Goal: Task Accomplishment & Management: Manage account settings

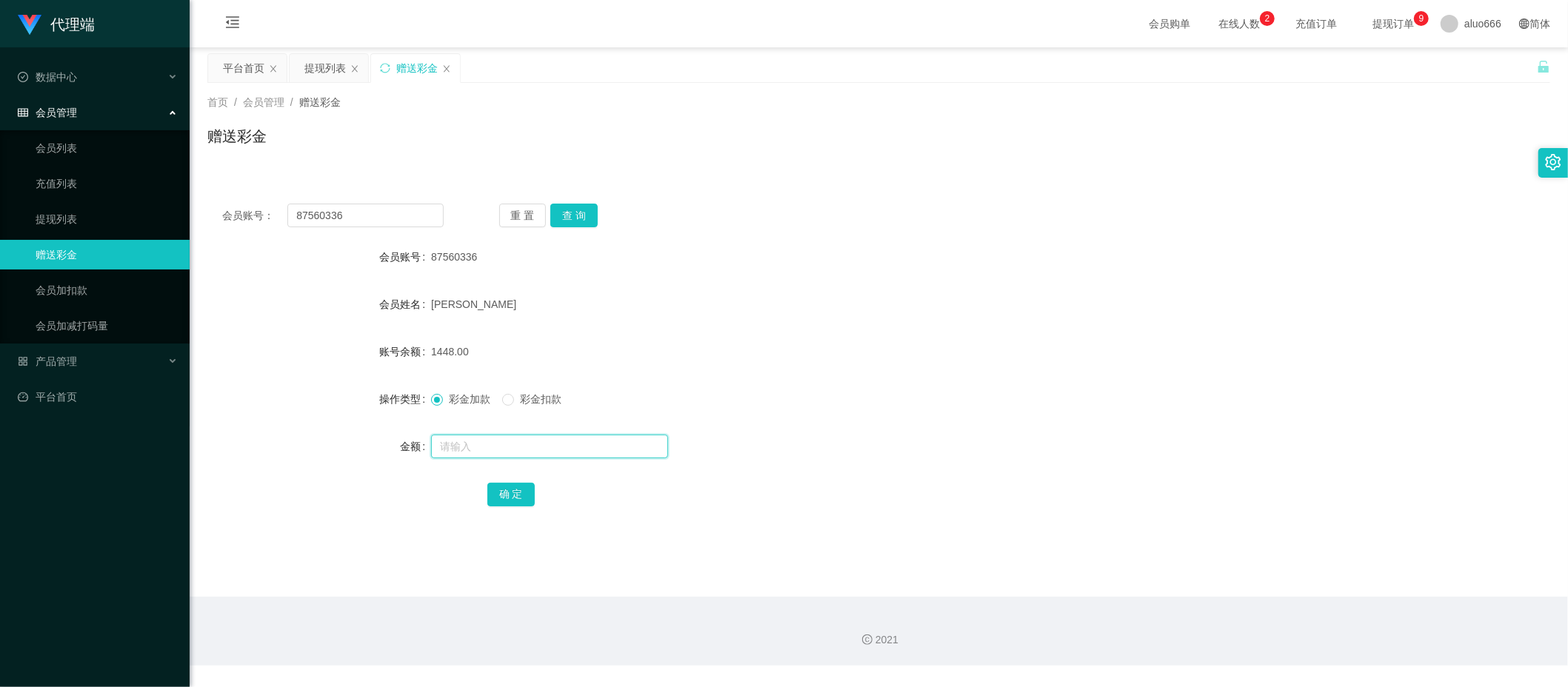
click at [478, 444] on input "text" at bounding box center [549, 447] width 237 height 24
type input "8"
click at [516, 500] on button "确 定" at bounding box center [512, 495] width 48 height 24
click at [791, 300] on div "许双贺" at bounding box center [823, 304] width 784 height 29
click at [750, 207] on div "会员账号： 87560336 重 置 查 询" at bounding box center [878, 215] width 1343 height 24
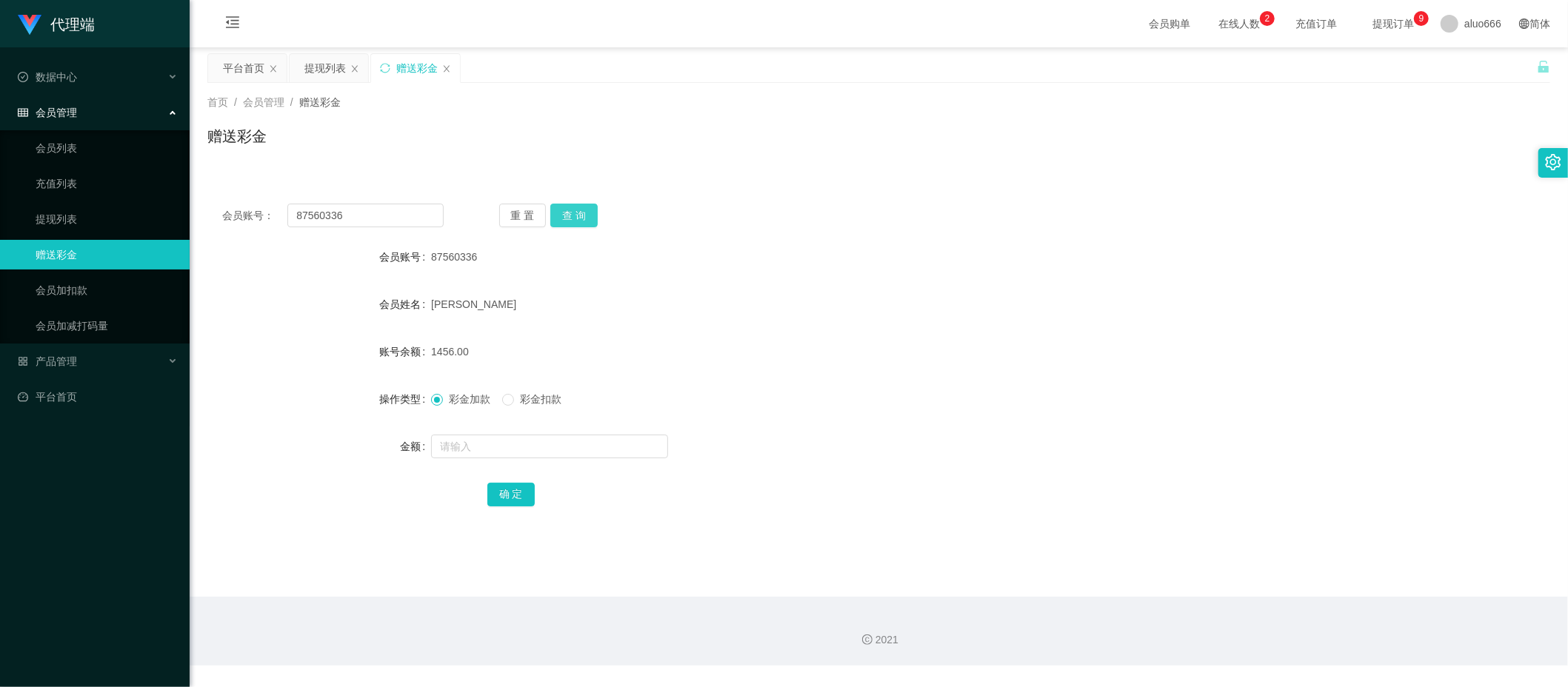
click at [587, 217] on button "查 询" at bounding box center [574, 215] width 48 height 24
drag, startPoint x: 729, startPoint y: 192, endPoint x: 824, endPoint y: 170, distance: 97.5
click at [730, 192] on div "会员账号： 87560336 重 置 查 询 会员账号 87560336 会员姓名 许双贺 账号余额 1456.00 操作类型 彩金加款 彩金扣款 金额 确 定" at bounding box center [878, 364] width 1343 height 352
click at [498, 445] on input "text" at bounding box center [549, 447] width 237 height 24
type input "8"
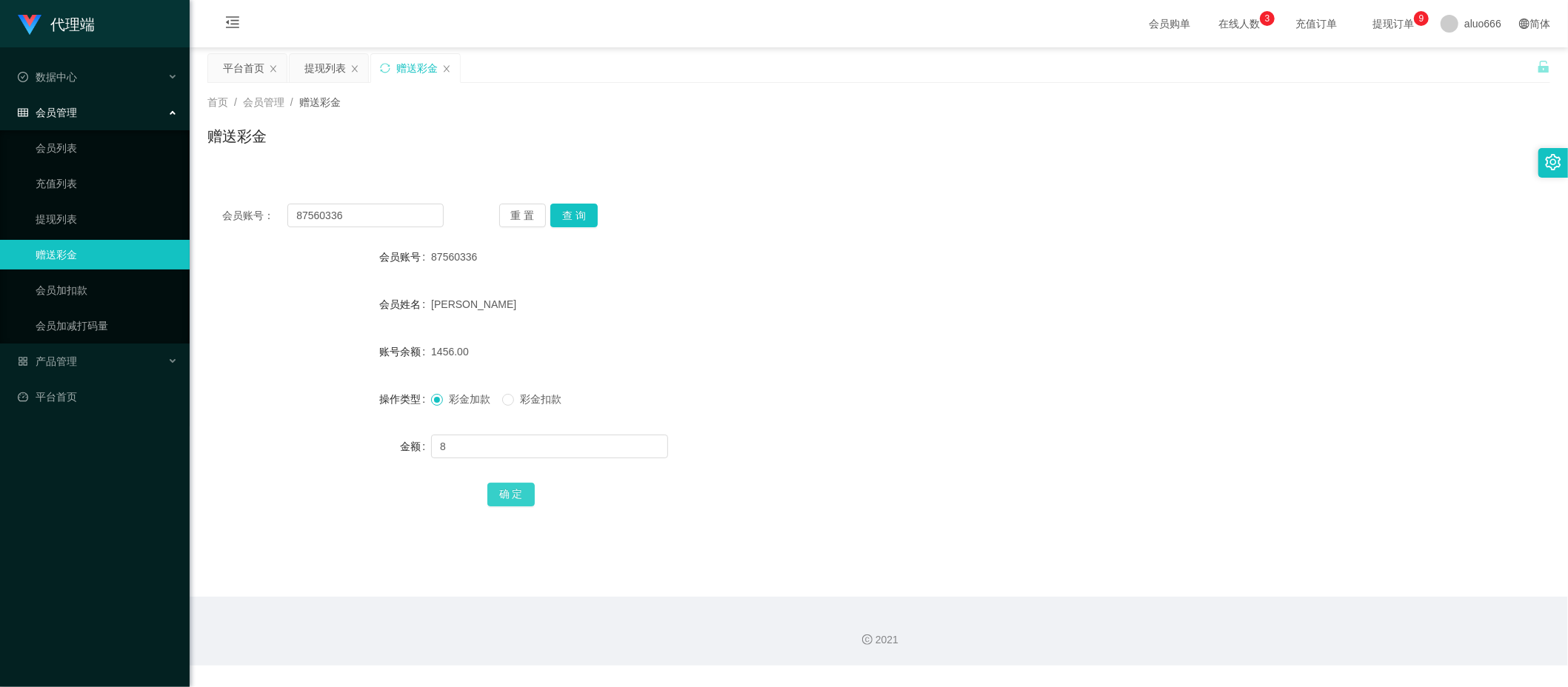
click at [513, 487] on button "确 定" at bounding box center [512, 495] width 48 height 24
click at [836, 256] on div "87560336" at bounding box center [823, 257] width 784 height 29
click at [593, 216] on button "查 询" at bounding box center [574, 215] width 48 height 24
click at [729, 203] on div "会员账号： 94688087 重 置 查 询" at bounding box center [878, 215] width 1343 height 24
click at [477, 442] on input "text" at bounding box center [549, 447] width 237 height 24
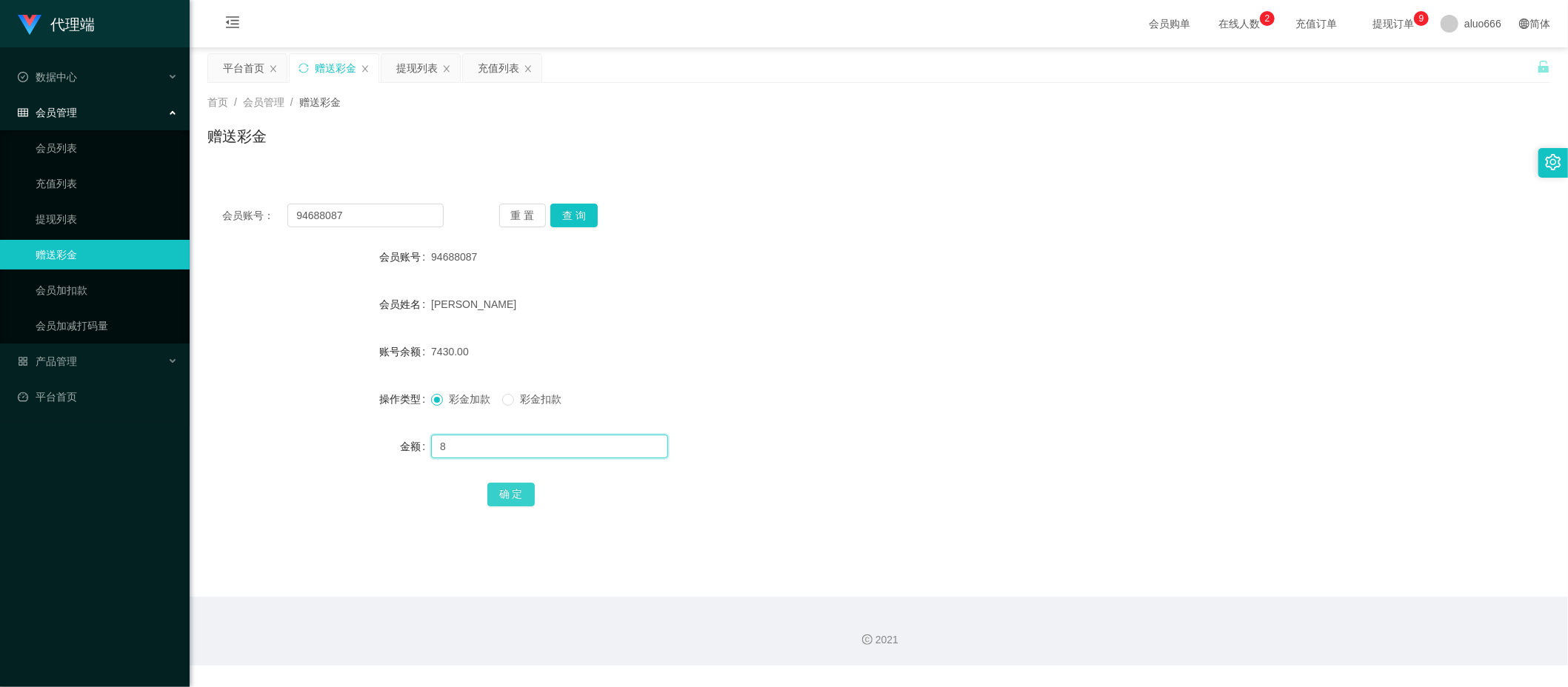
type input "8"
click at [504, 489] on button "确 定" at bounding box center [512, 495] width 48 height 24
click at [957, 317] on div "[PERSON_NAME]" at bounding box center [823, 304] width 784 height 29
click at [409, 63] on div "提现列表" at bounding box center [417, 68] width 41 height 29
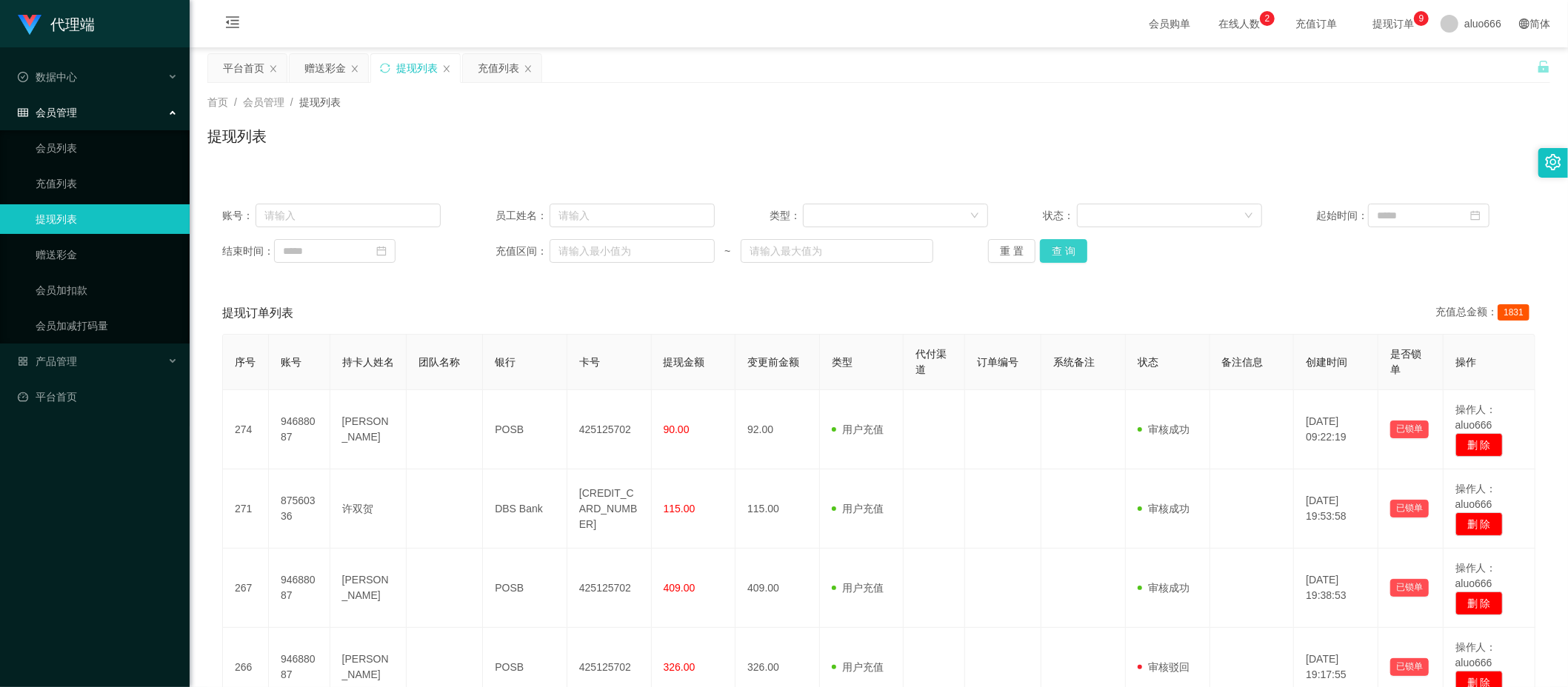
click at [1066, 244] on button "查 询" at bounding box center [1064, 251] width 48 height 24
click at [1064, 248] on button "查 询" at bounding box center [1064, 251] width 48 height 24
click at [1062, 248] on button "查 询" at bounding box center [1064, 251] width 48 height 24
click at [1059, 250] on button "查 询" at bounding box center [1064, 251] width 48 height 24
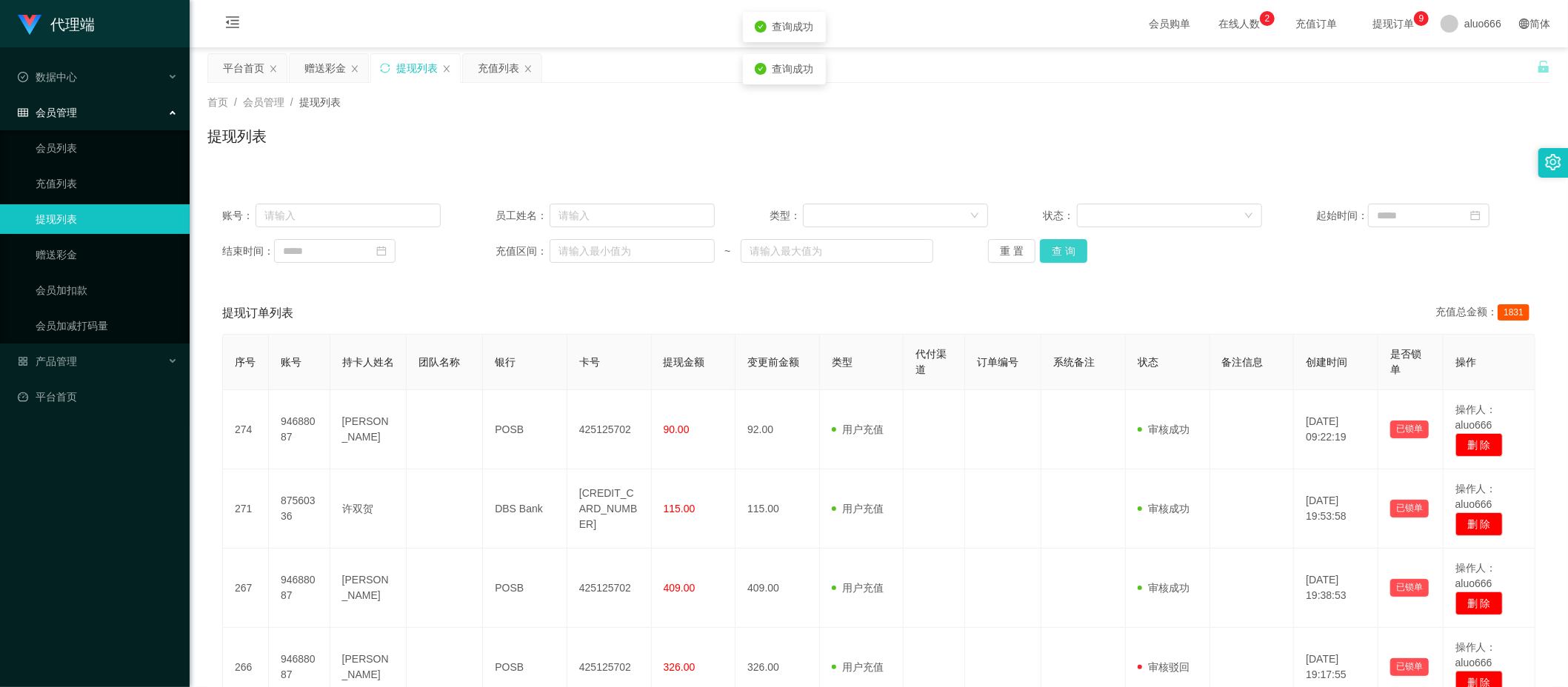
click at [1059, 250] on button "查 询" at bounding box center [1064, 251] width 48 height 24
click at [59, 349] on div "产品管理" at bounding box center [95, 361] width 190 height 29
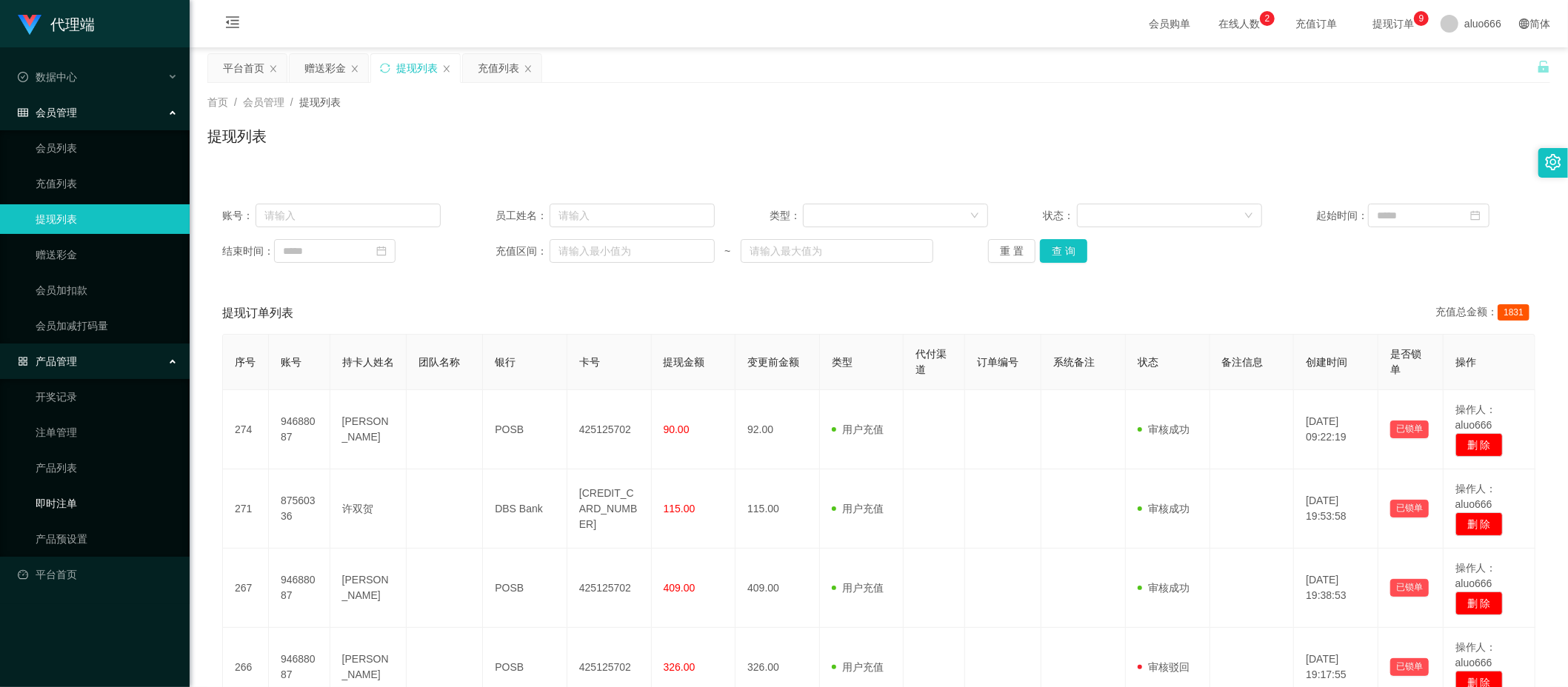
click at [60, 496] on link "即时注单" at bounding box center [107, 503] width 143 height 29
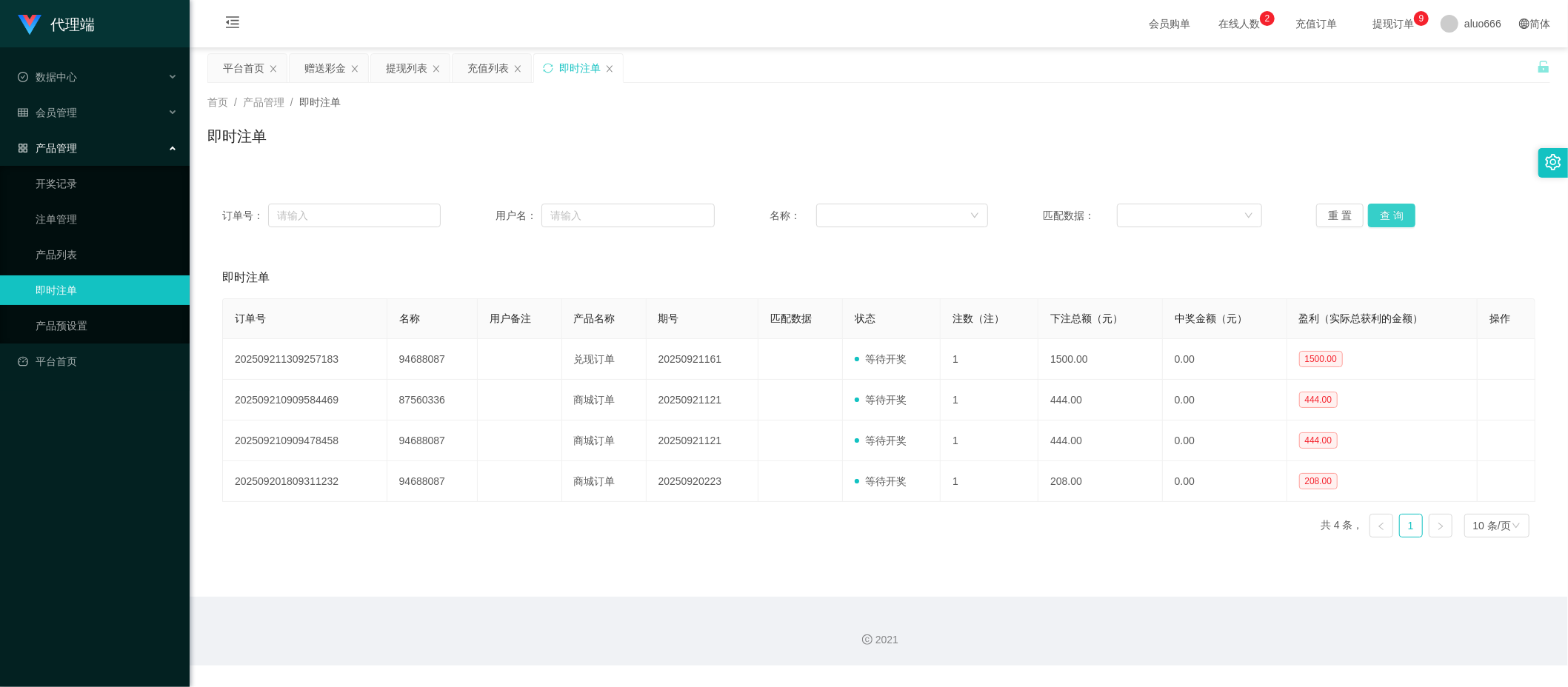
click at [1401, 214] on button "查 询" at bounding box center [1392, 215] width 48 height 24
click at [1390, 221] on button "查 询" at bounding box center [1392, 215] width 48 height 24
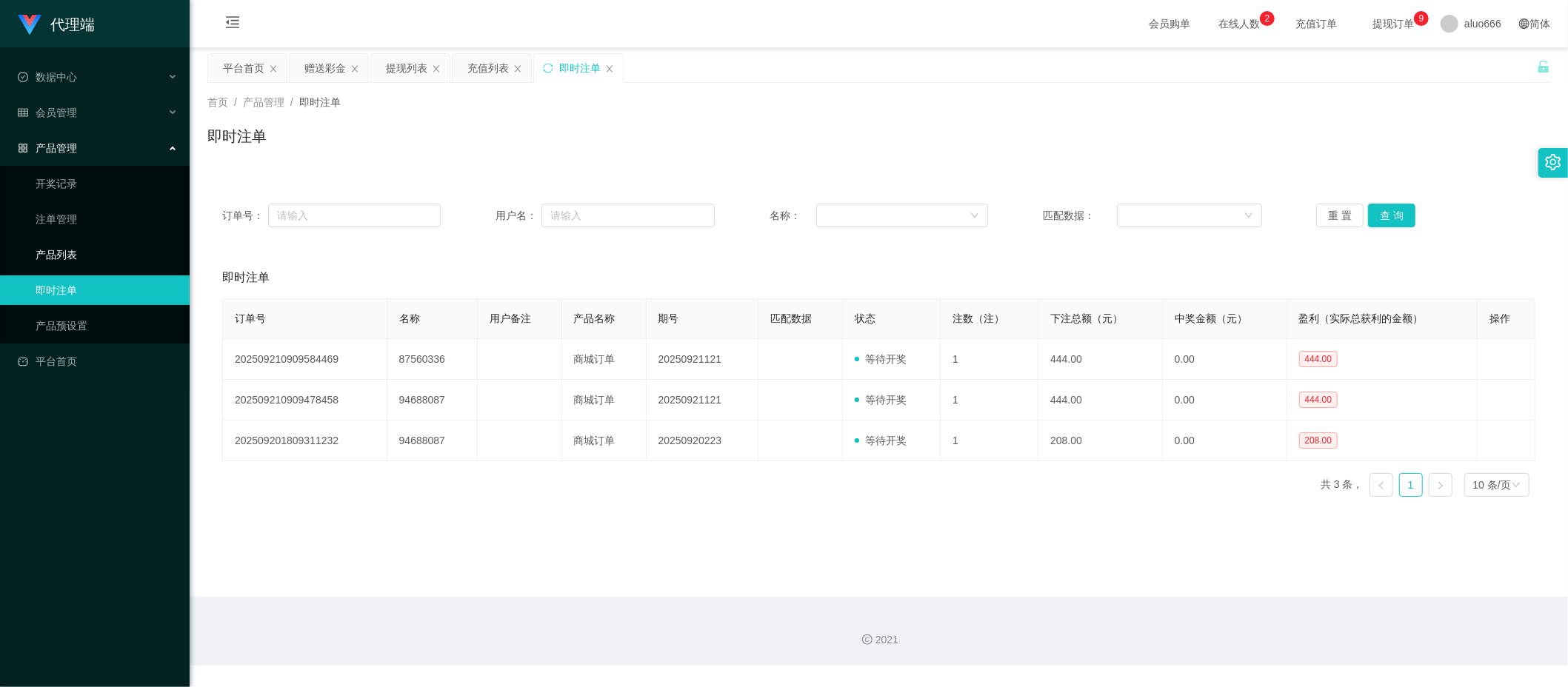
click at [87, 248] on link "产品列表" at bounding box center [107, 255] width 143 height 29
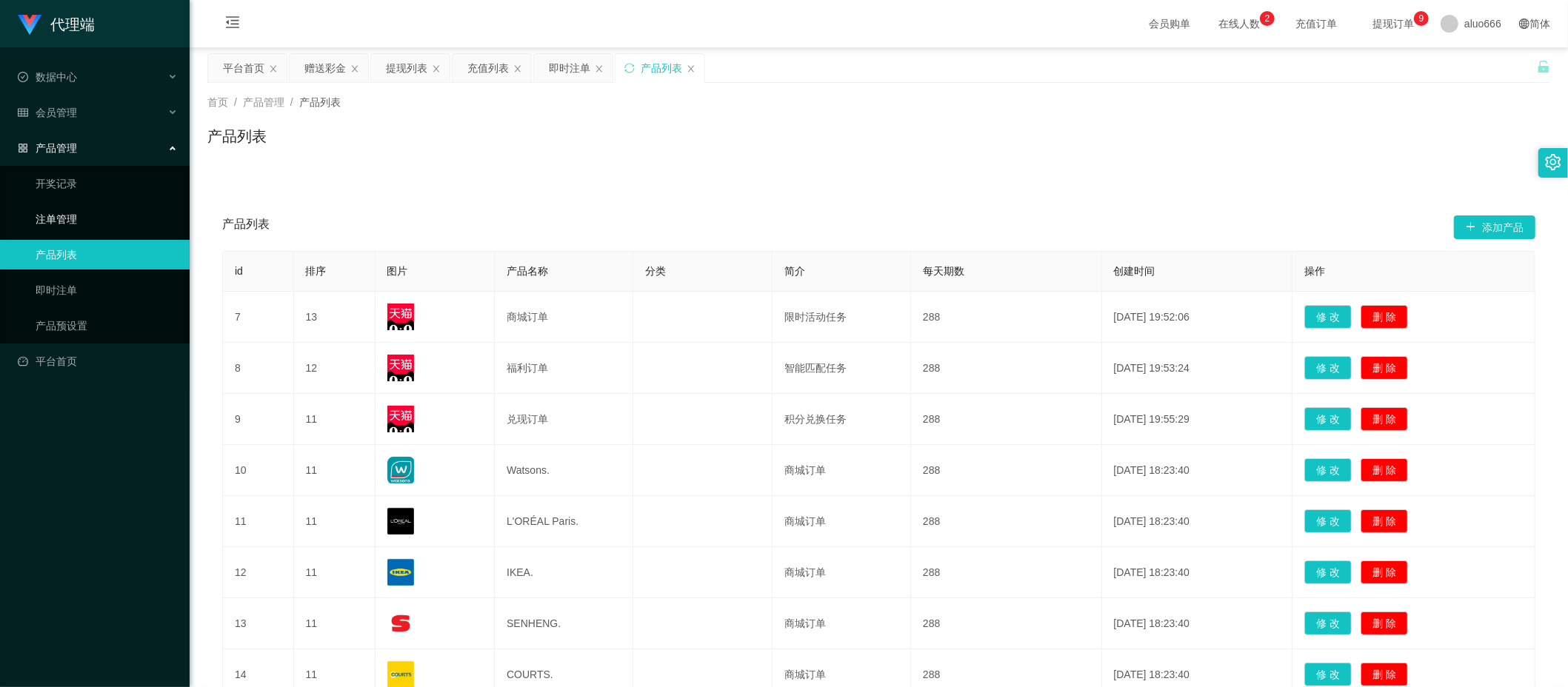
click at [52, 205] on link "注单管理" at bounding box center [107, 219] width 143 height 29
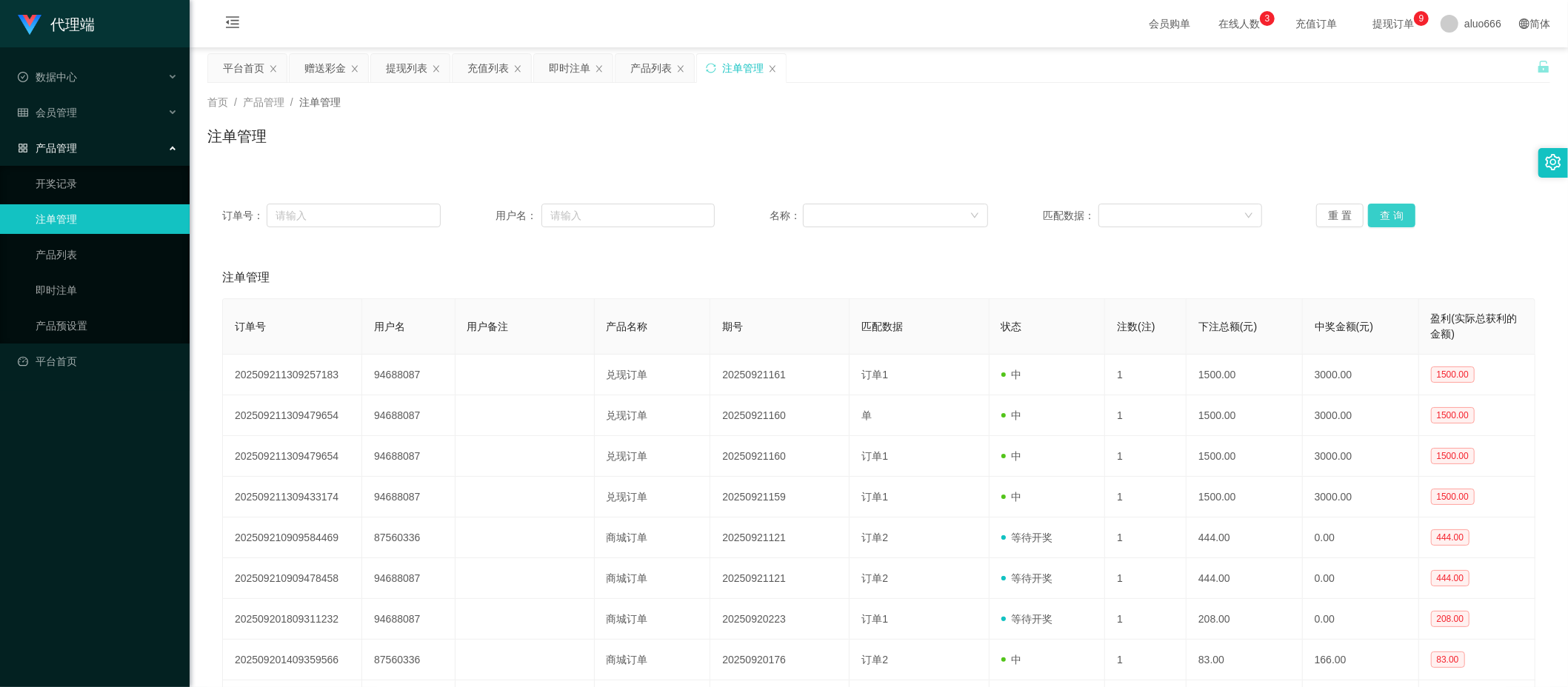
click at [1385, 221] on button "查 询" at bounding box center [1392, 215] width 48 height 24
click at [771, 70] on icon "图标: close" at bounding box center [773, 69] width 9 height 9
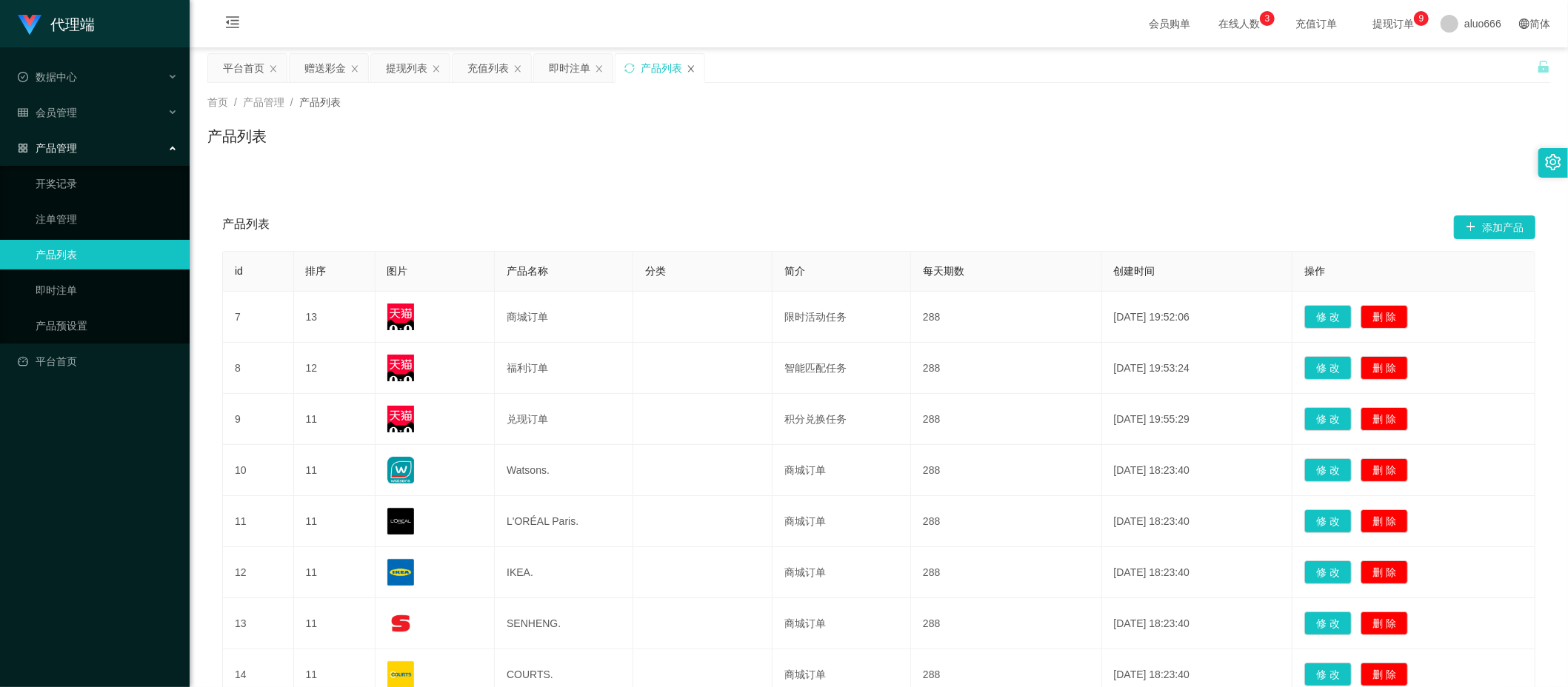
click at [694, 70] on icon "图标: close" at bounding box center [691, 68] width 6 height 6
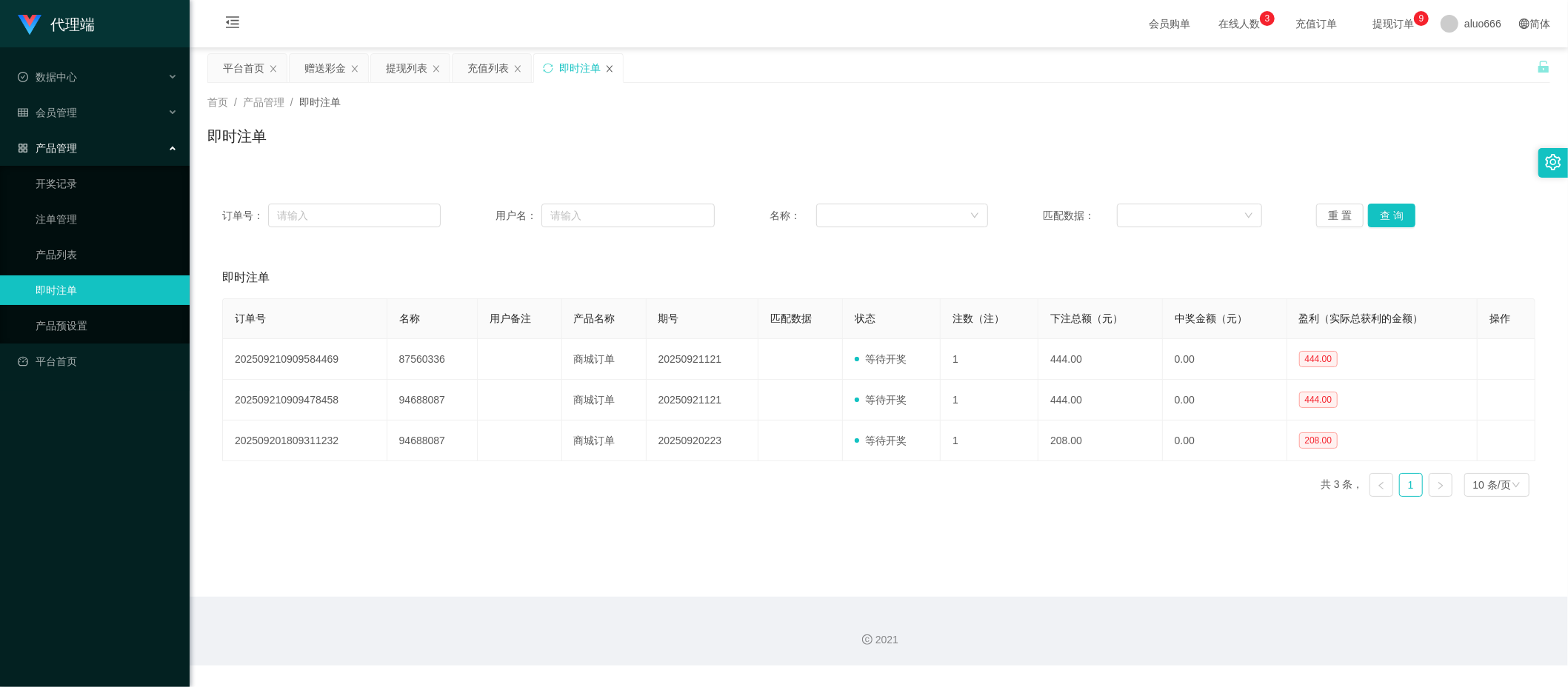
click at [614, 69] on icon "图标: close" at bounding box center [610, 69] width 9 height 9
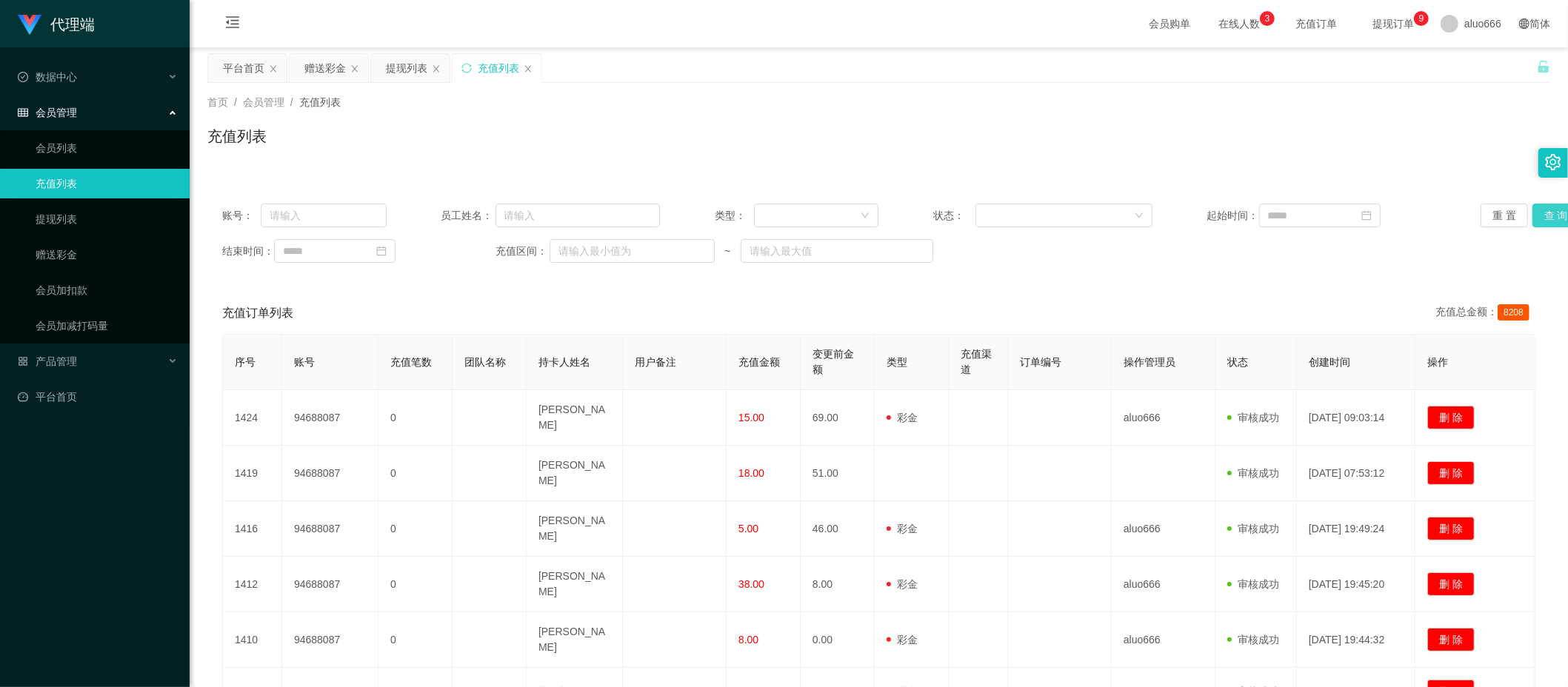
click at [1551, 217] on button "查 询" at bounding box center [1556, 215] width 48 height 24
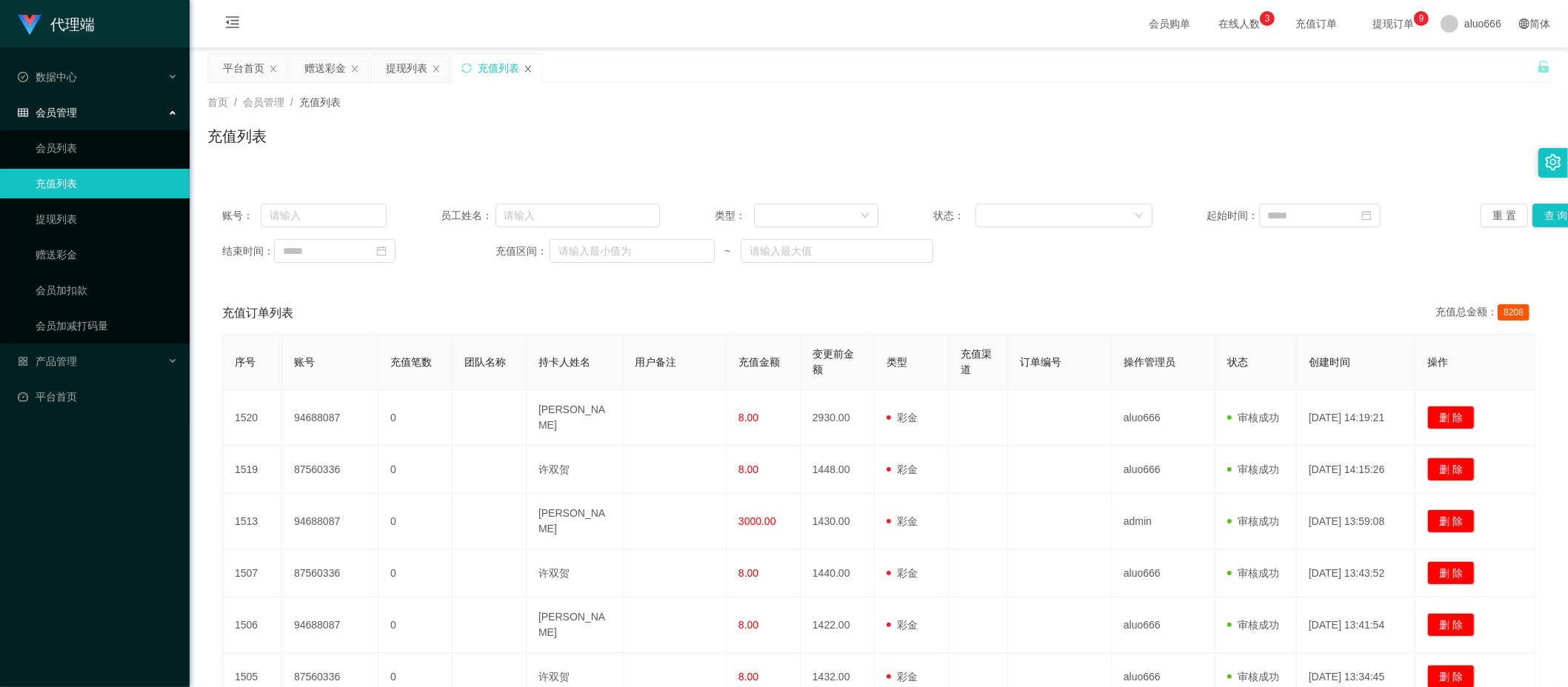
click at [531, 69] on icon "图标: close" at bounding box center [528, 69] width 9 height 9
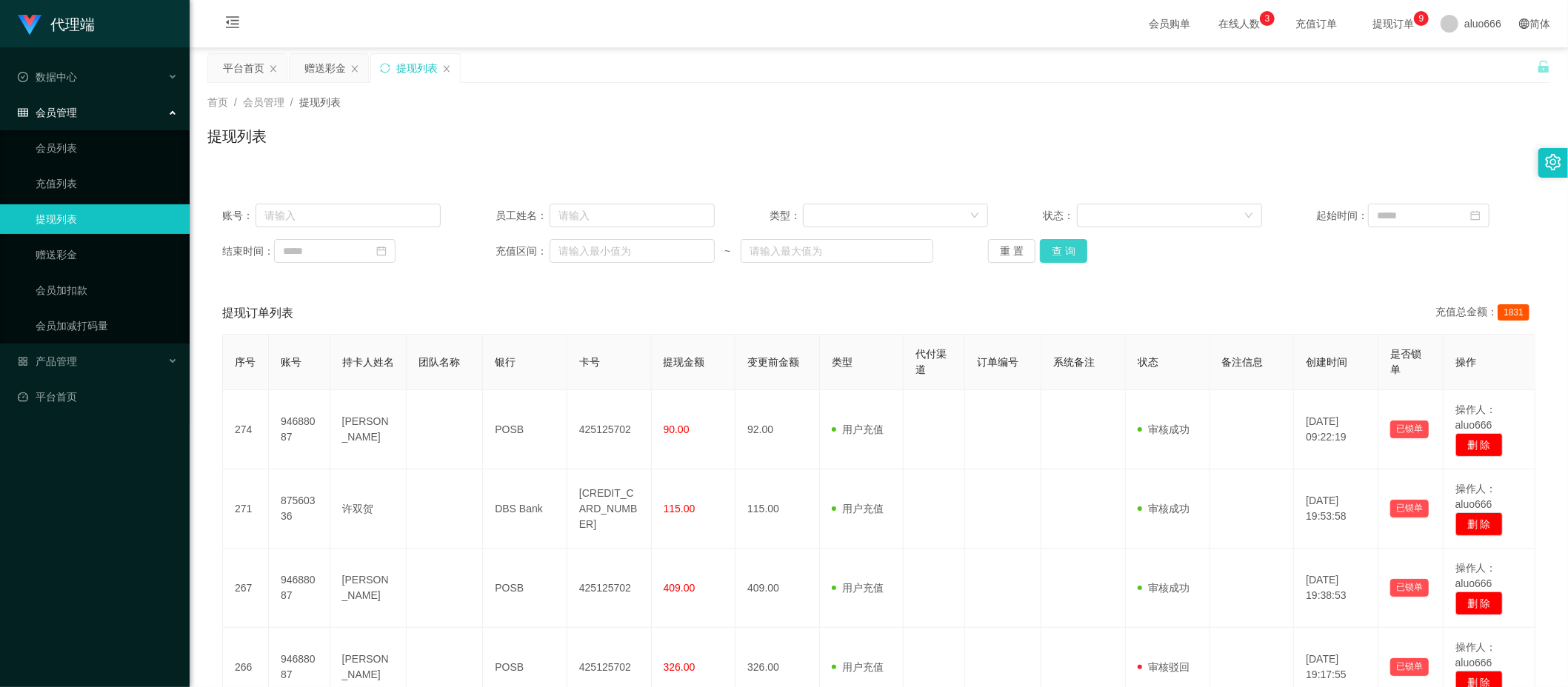
click at [1066, 248] on button "查 询" at bounding box center [1064, 251] width 48 height 24
click at [332, 73] on div "赠送彩金" at bounding box center [325, 68] width 41 height 29
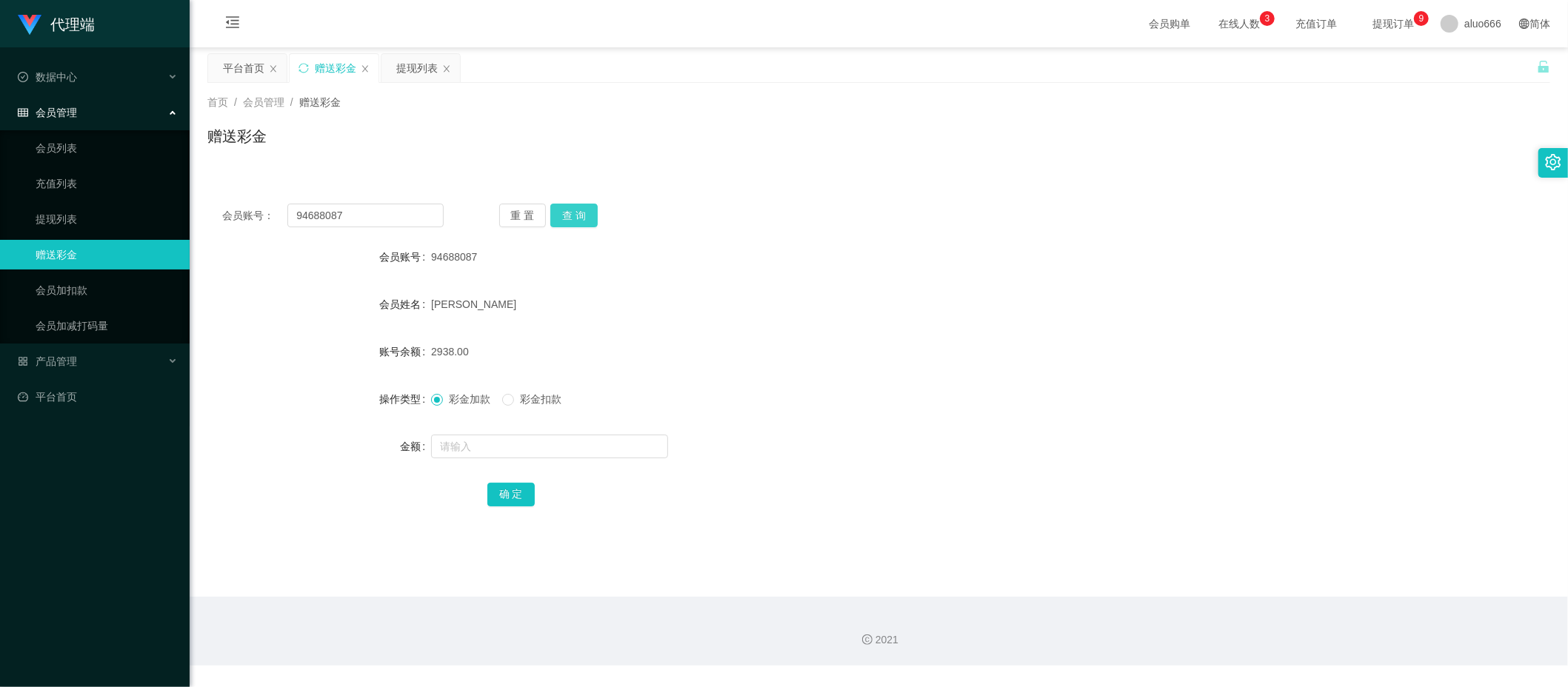
click at [572, 218] on button "查 询" at bounding box center [574, 215] width 48 height 24
click at [818, 253] on div "94688087" at bounding box center [823, 257] width 784 height 29
click at [492, 448] on input "text" at bounding box center [549, 447] width 237 height 24
type input "8"
click at [526, 489] on button "确 定" at bounding box center [512, 495] width 48 height 24
